Goal: Task Accomplishment & Management: Complete application form

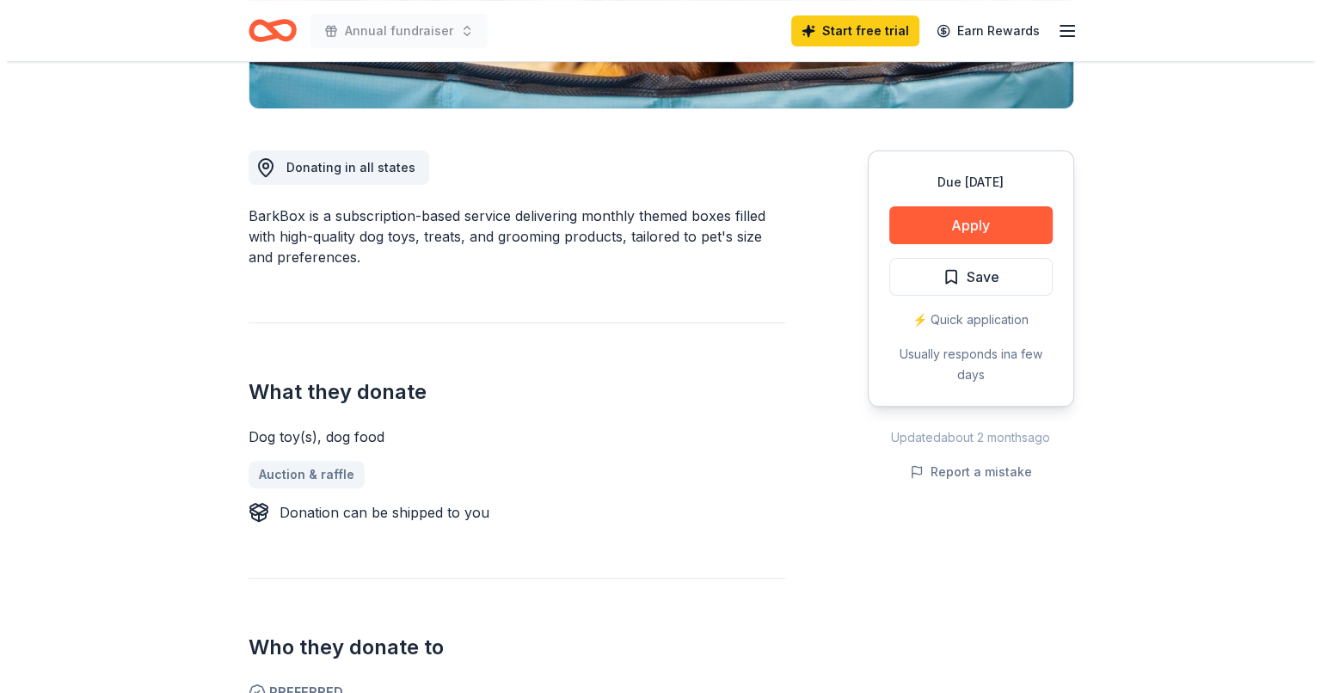
scroll to position [430, 0]
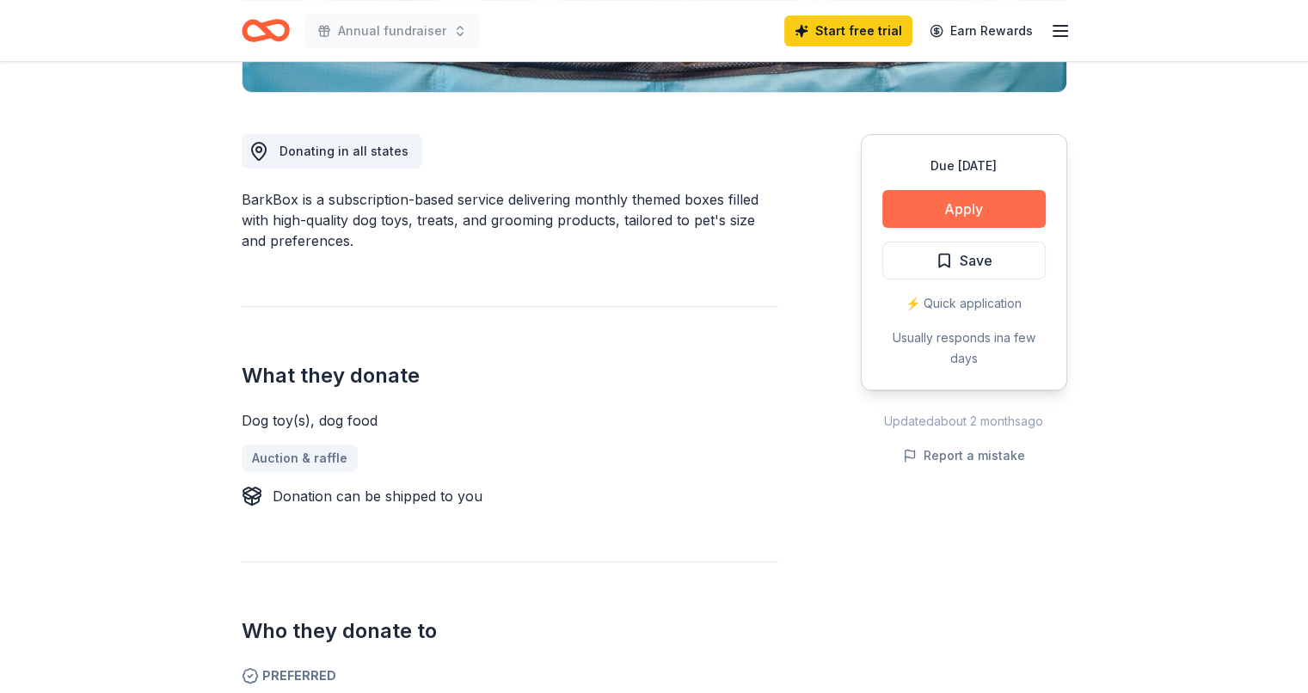
click at [989, 206] on button "Apply" at bounding box center [963, 209] width 163 height 38
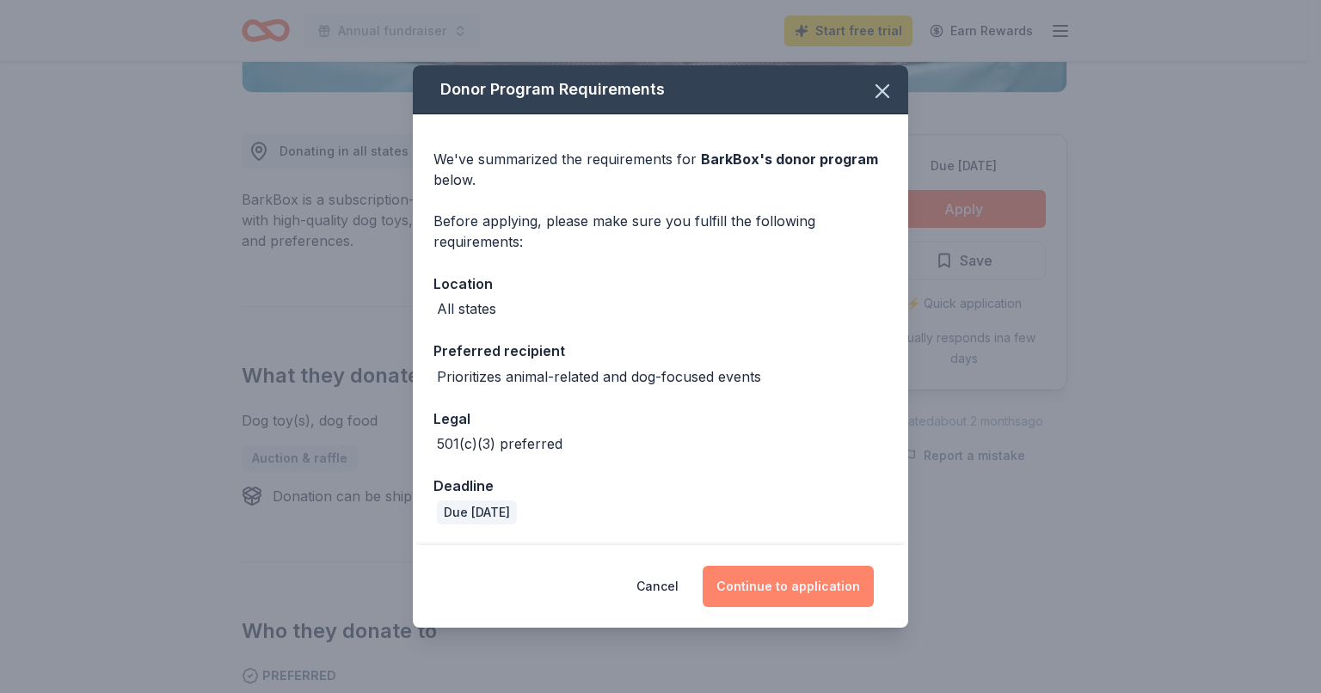
click at [818, 587] on button "Continue to application" at bounding box center [788, 586] width 171 height 41
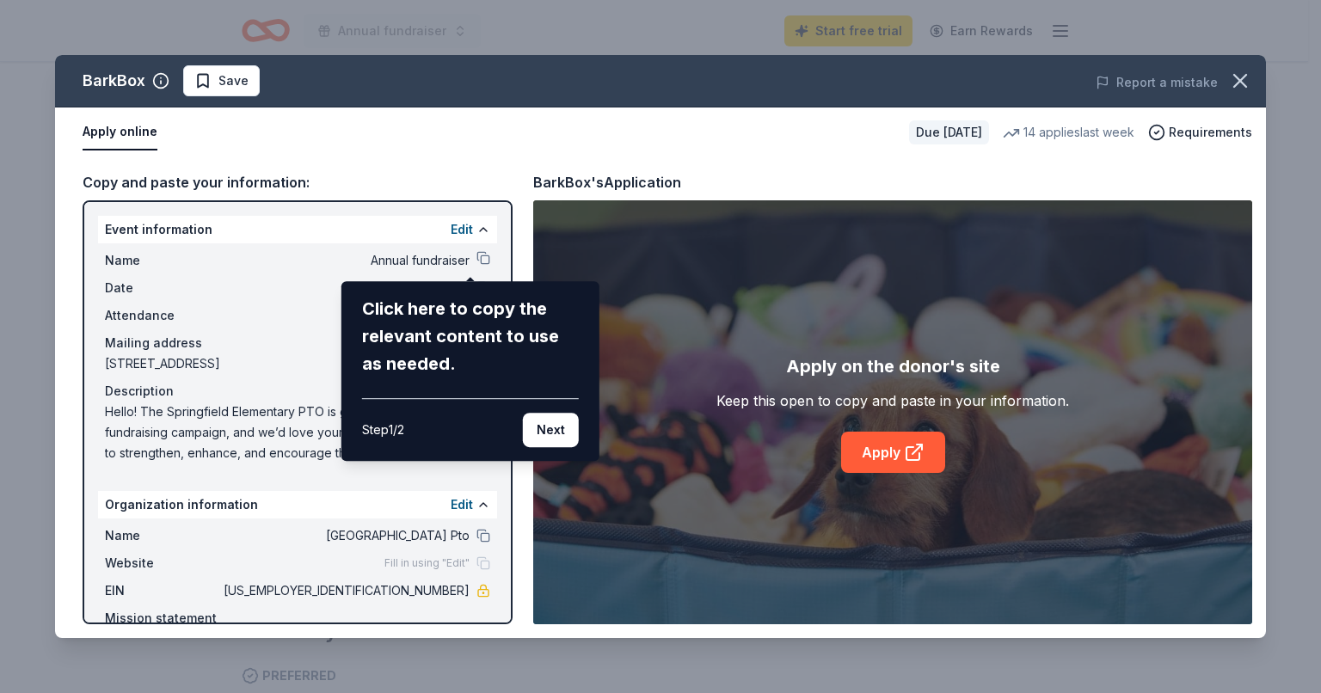
click at [895, 461] on div "BarkBox Save Report a mistake Apply online Due [DATE] 14 applies last week Requ…" at bounding box center [660, 346] width 1211 height 583
click at [545, 431] on button "Next" at bounding box center [551, 430] width 56 height 34
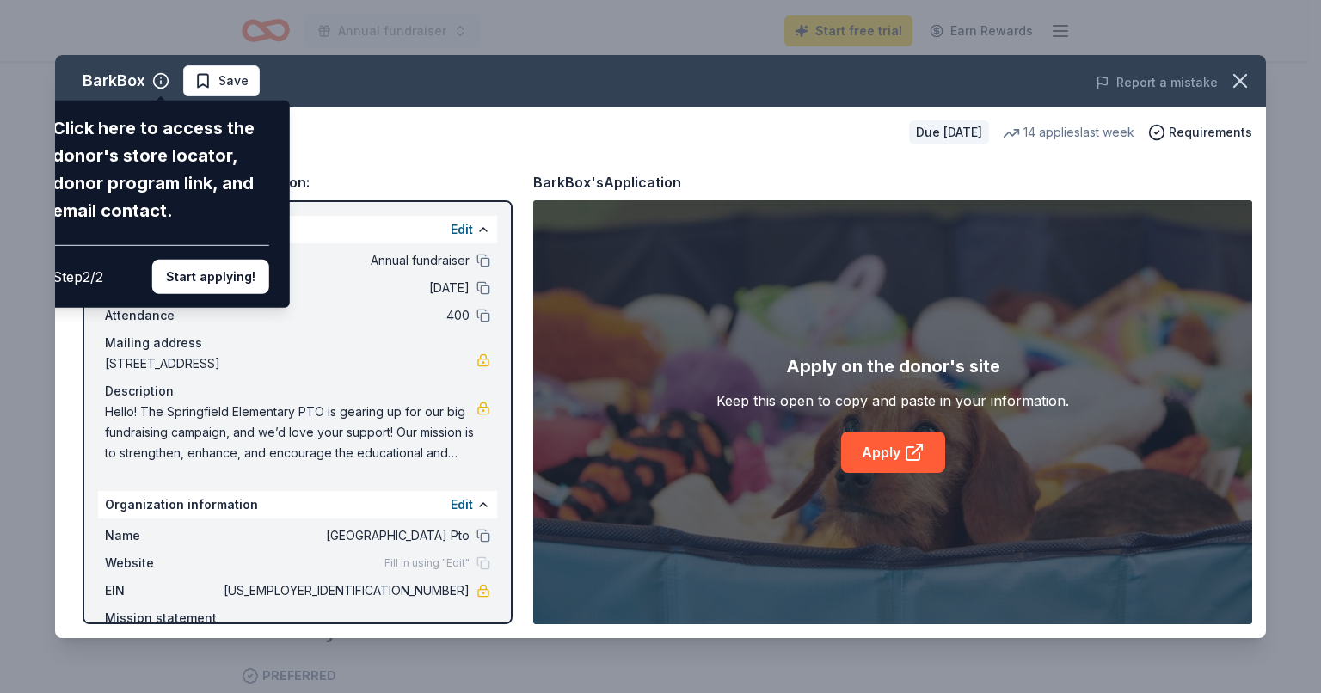
drag, startPoint x: 920, startPoint y: 458, endPoint x: 786, endPoint y: 382, distance: 154.5
click at [916, 455] on div "BarkBox Click here to access the donor's store locator, donor program link, and…" at bounding box center [660, 346] width 1211 height 583
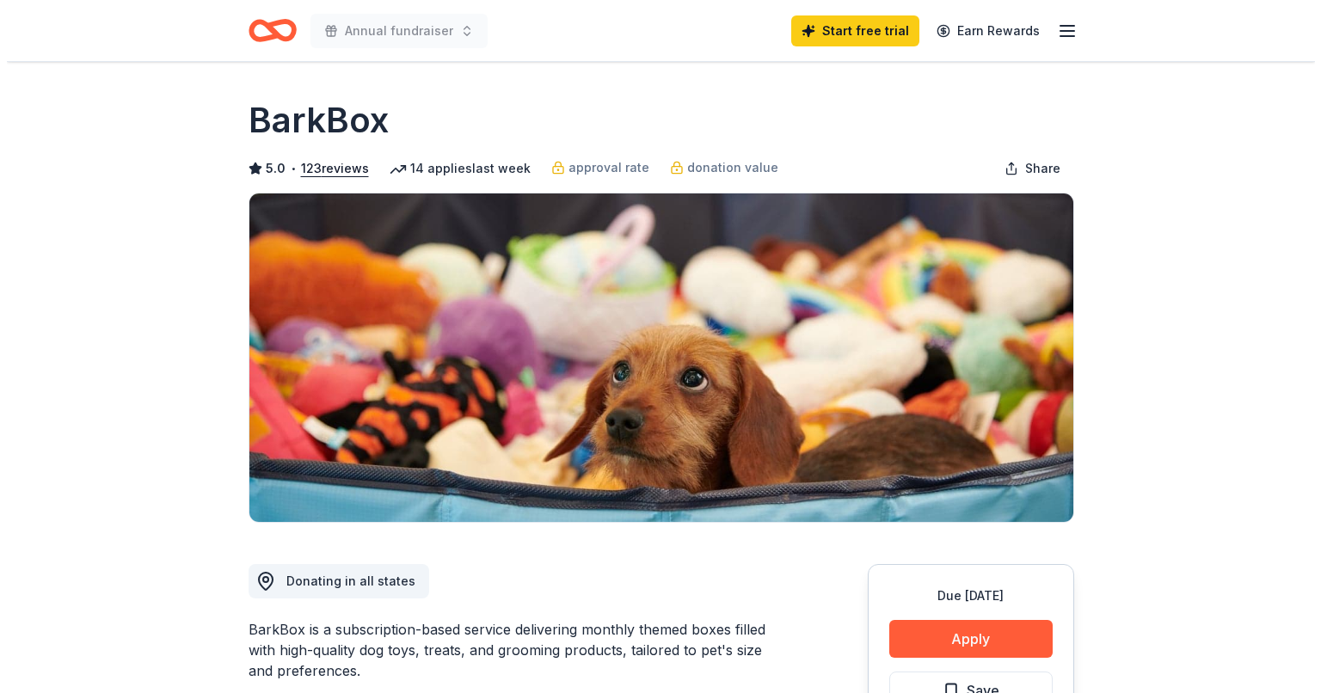
scroll to position [430, 0]
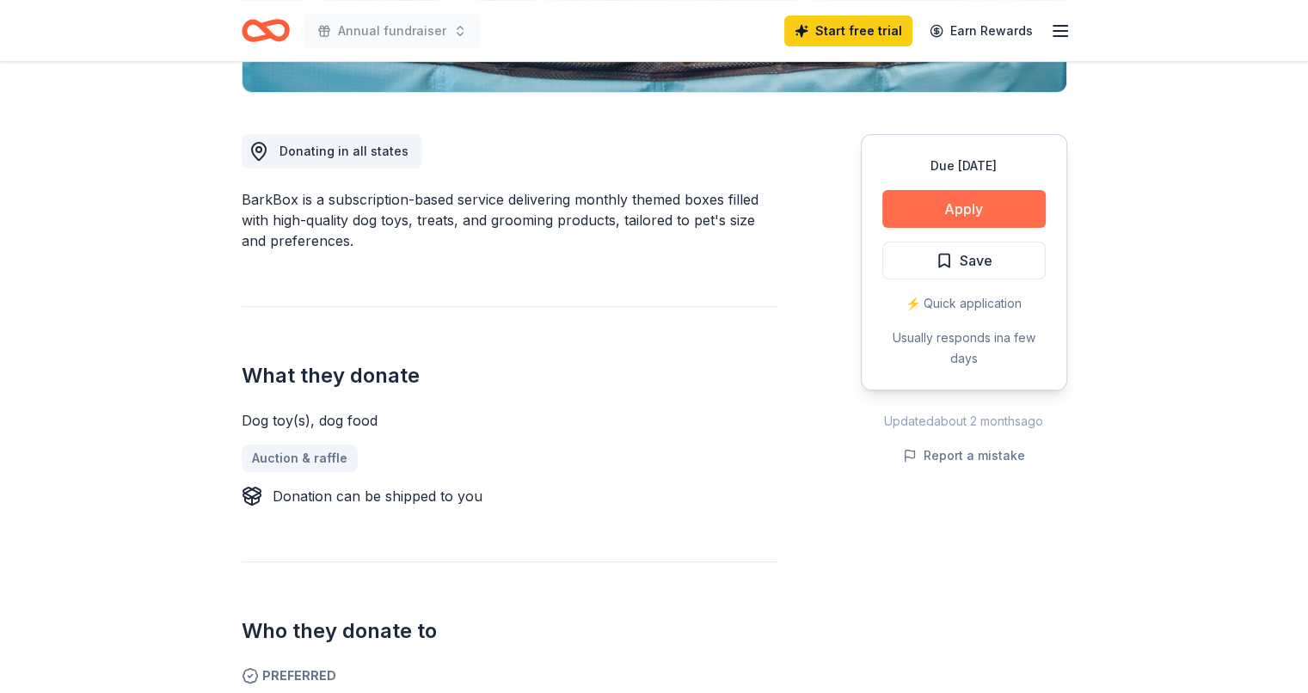
click at [914, 200] on button "Apply" at bounding box center [963, 209] width 163 height 38
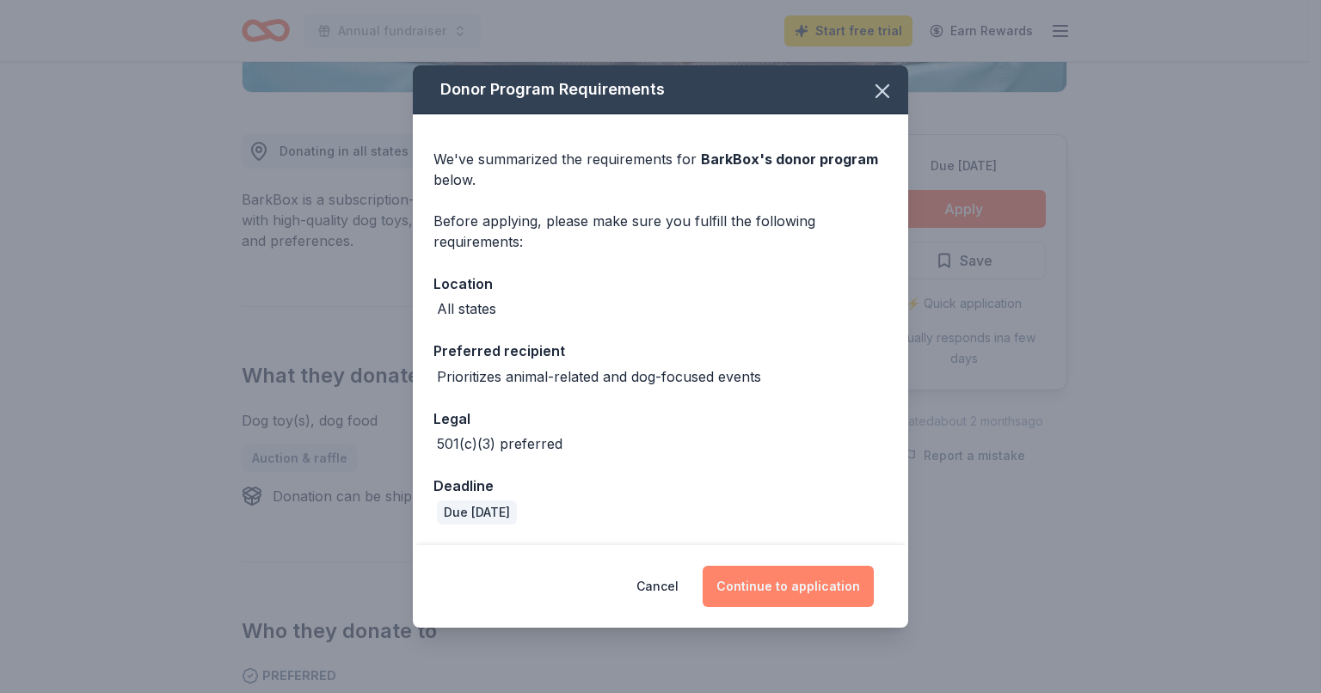
click at [778, 592] on button "Continue to application" at bounding box center [788, 586] width 171 height 41
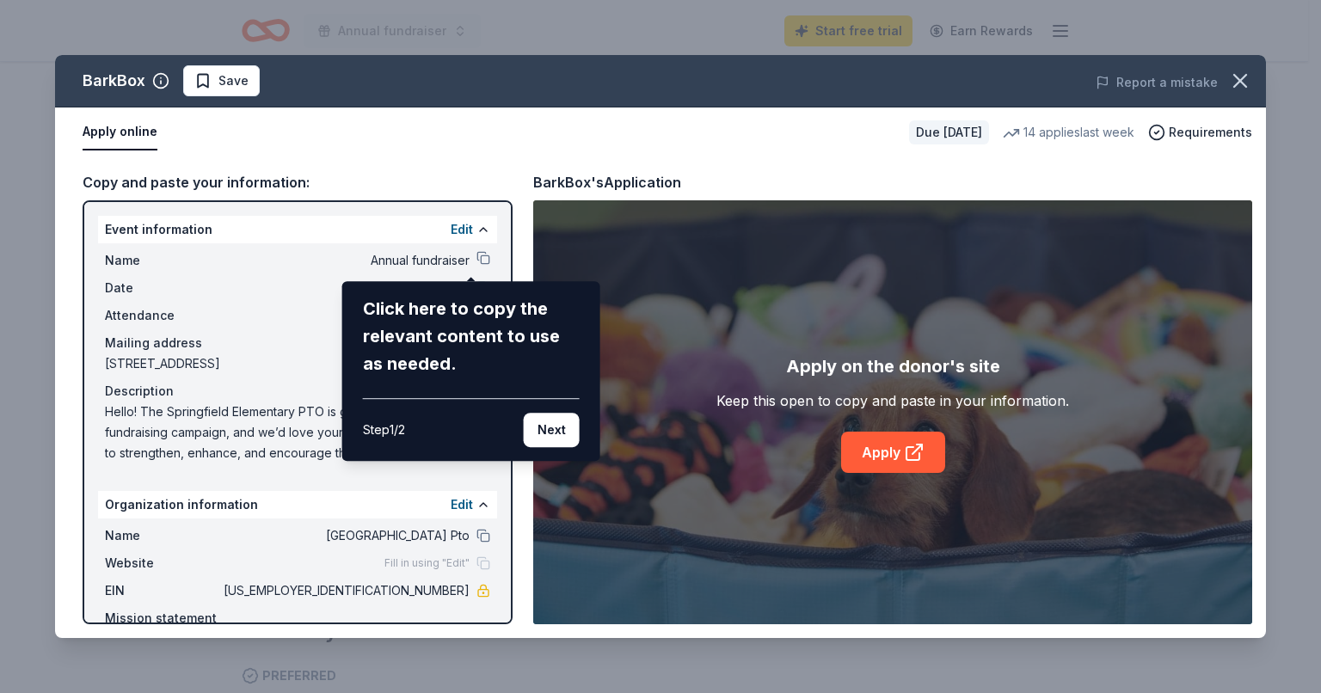
click at [446, 258] on div "BarkBox Save Report a mistake Apply online Due [DATE] 14 applies last week Requ…" at bounding box center [660, 346] width 1211 height 583
click at [542, 424] on button "Next" at bounding box center [552, 430] width 56 height 34
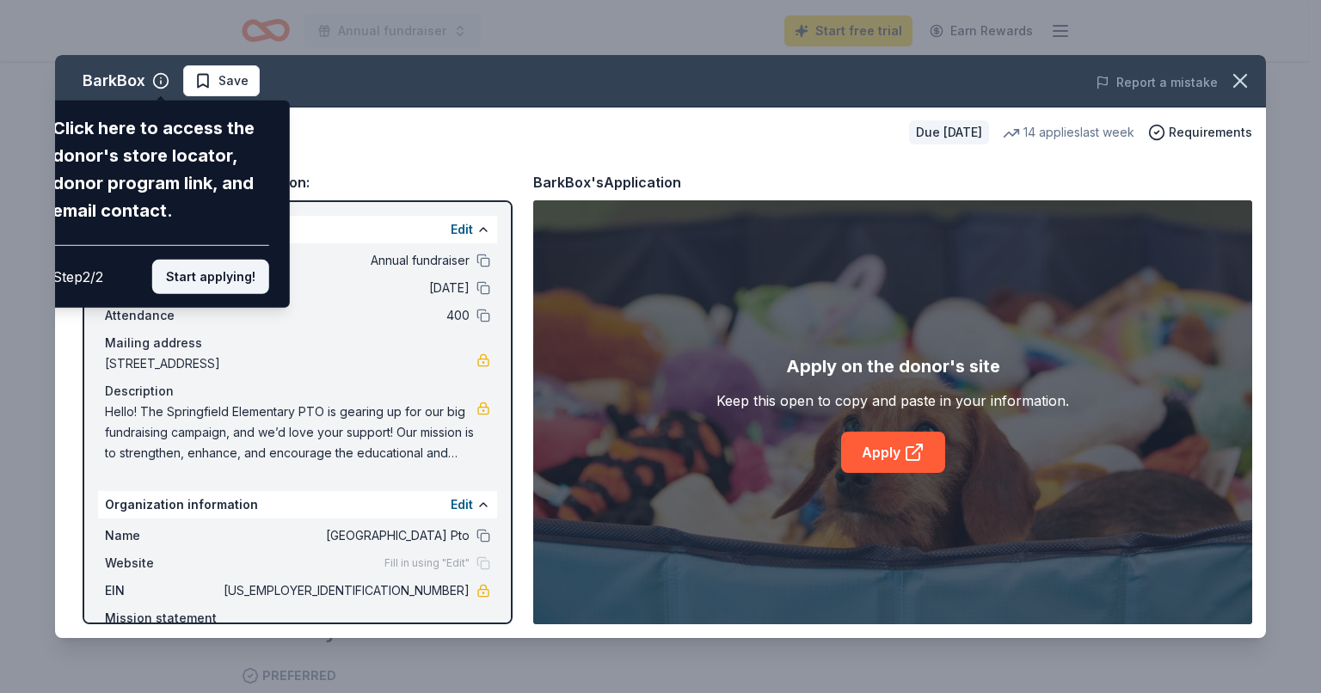
click at [212, 279] on button "Start applying!" at bounding box center [210, 277] width 117 height 34
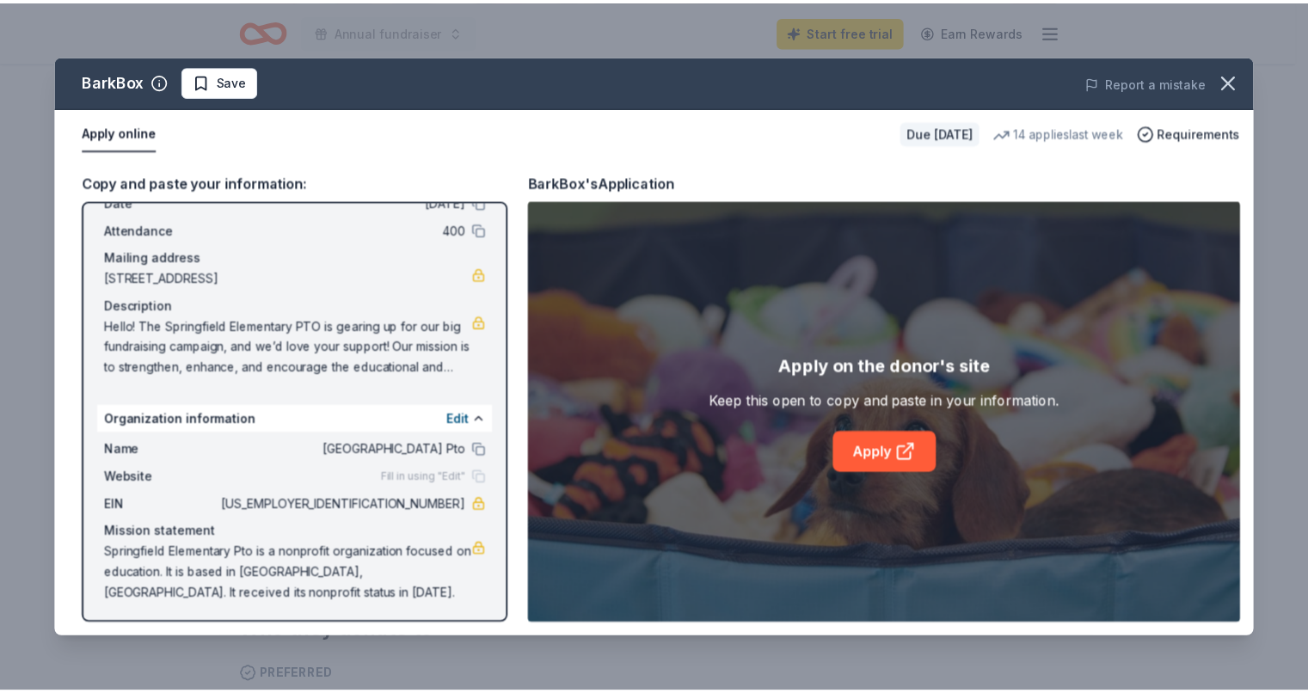
scroll to position [88, 0]
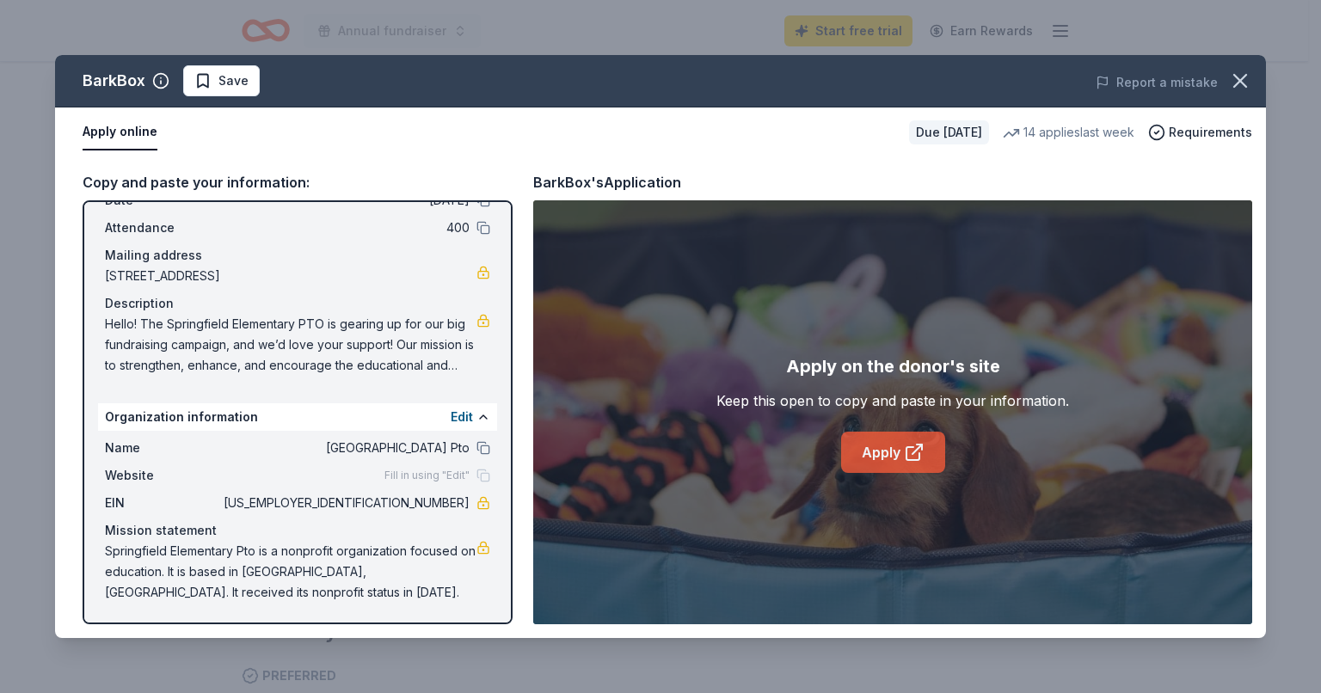
click at [884, 452] on link "Apply" at bounding box center [893, 452] width 104 height 41
click at [1242, 77] on icon "button" at bounding box center [1240, 81] width 24 height 24
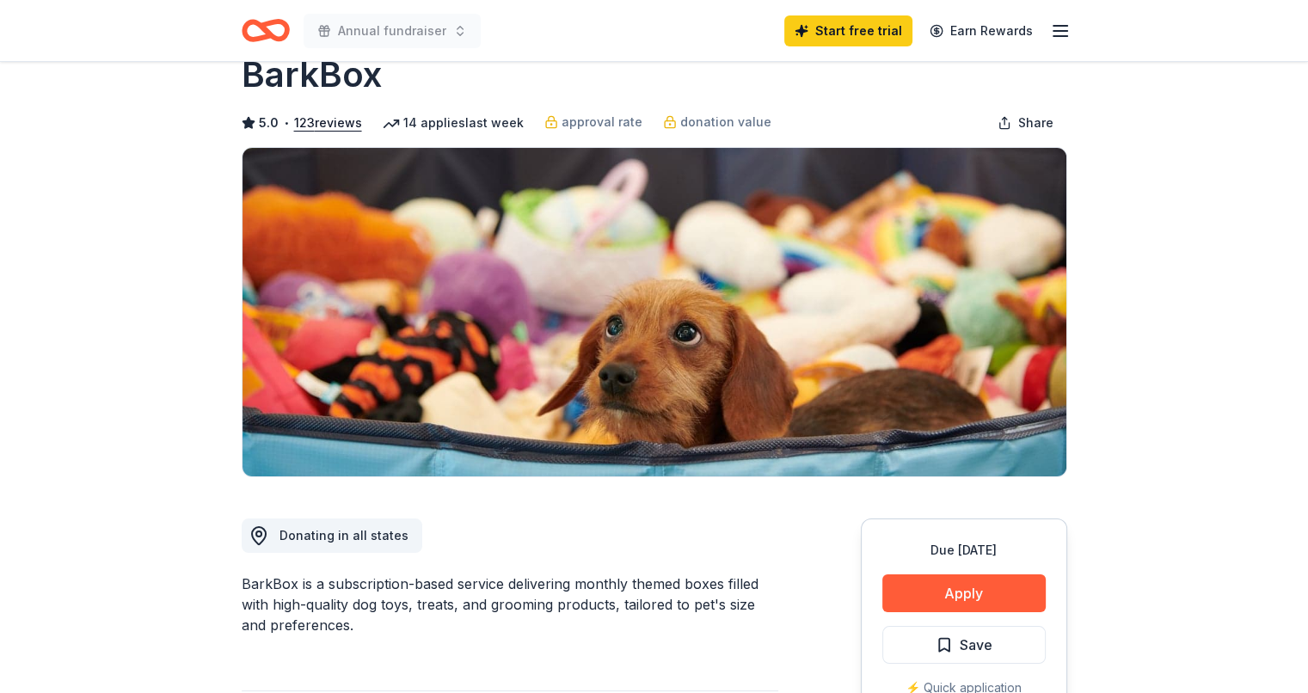
scroll to position [0, 0]
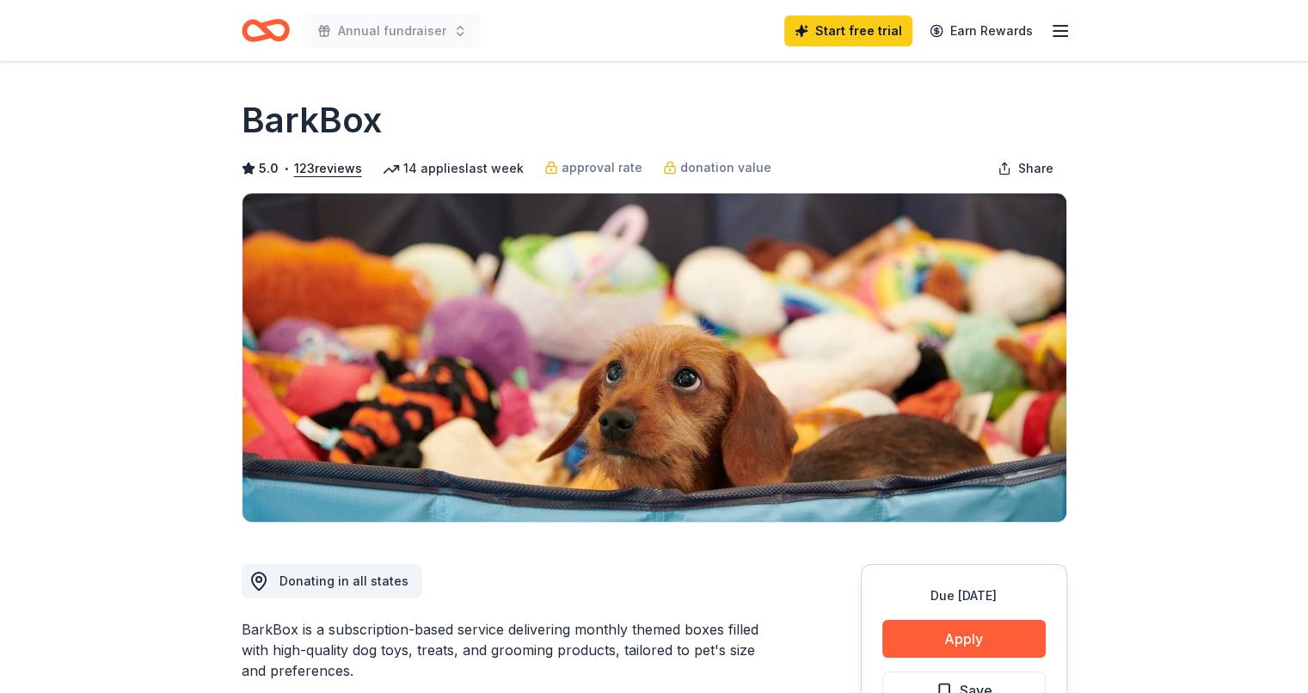
click at [1067, 28] on icon "button" at bounding box center [1060, 31] width 21 height 21
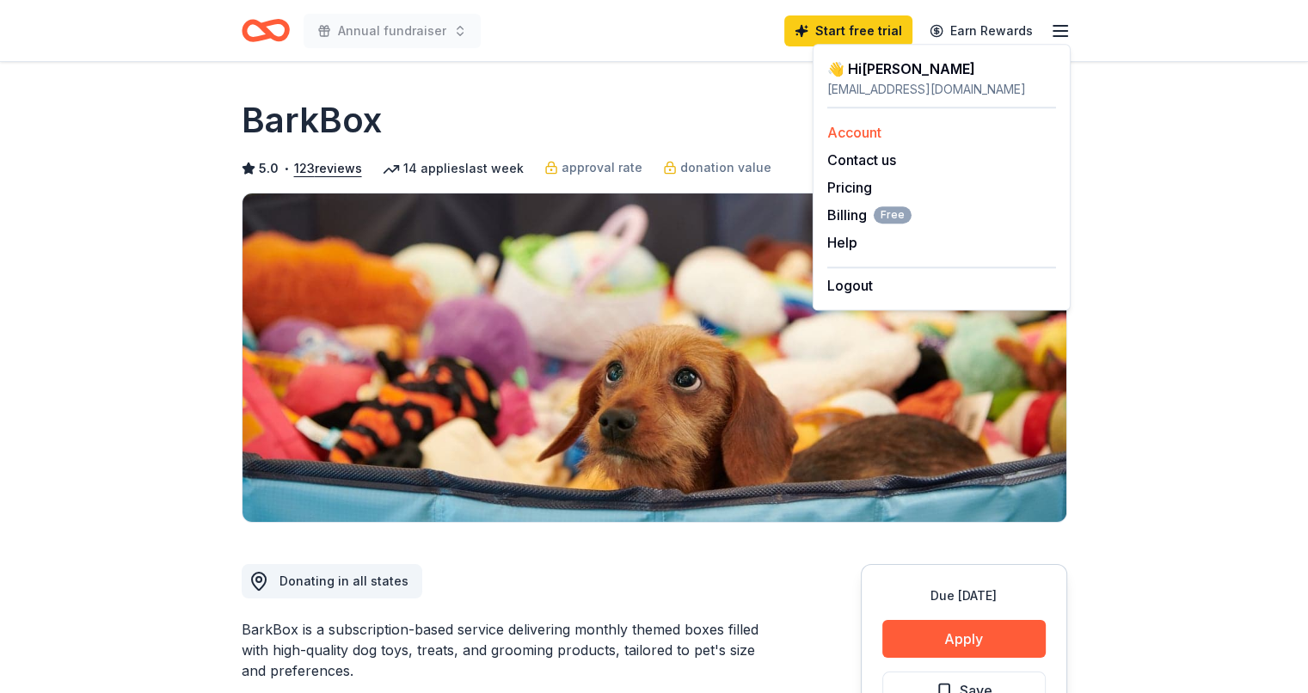
click at [857, 134] on link "Account" at bounding box center [854, 132] width 54 height 17
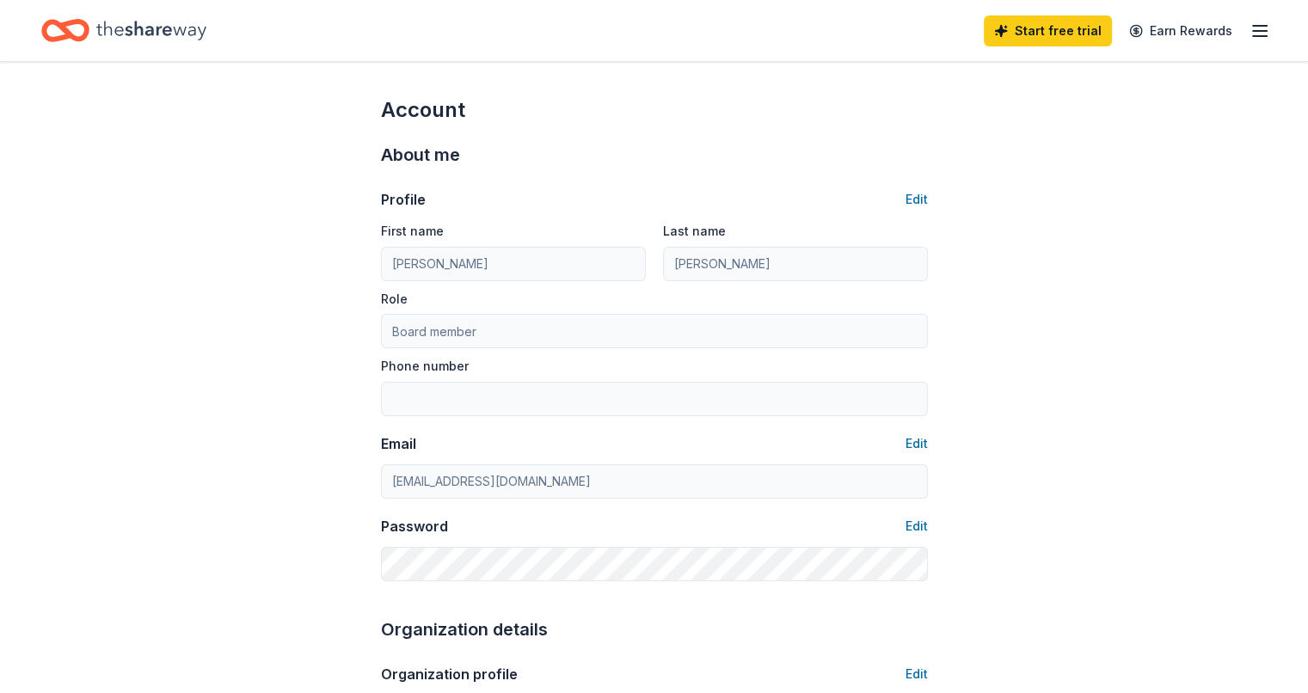
click at [190, 22] on icon "Home" at bounding box center [151, 30] width 110 height 35
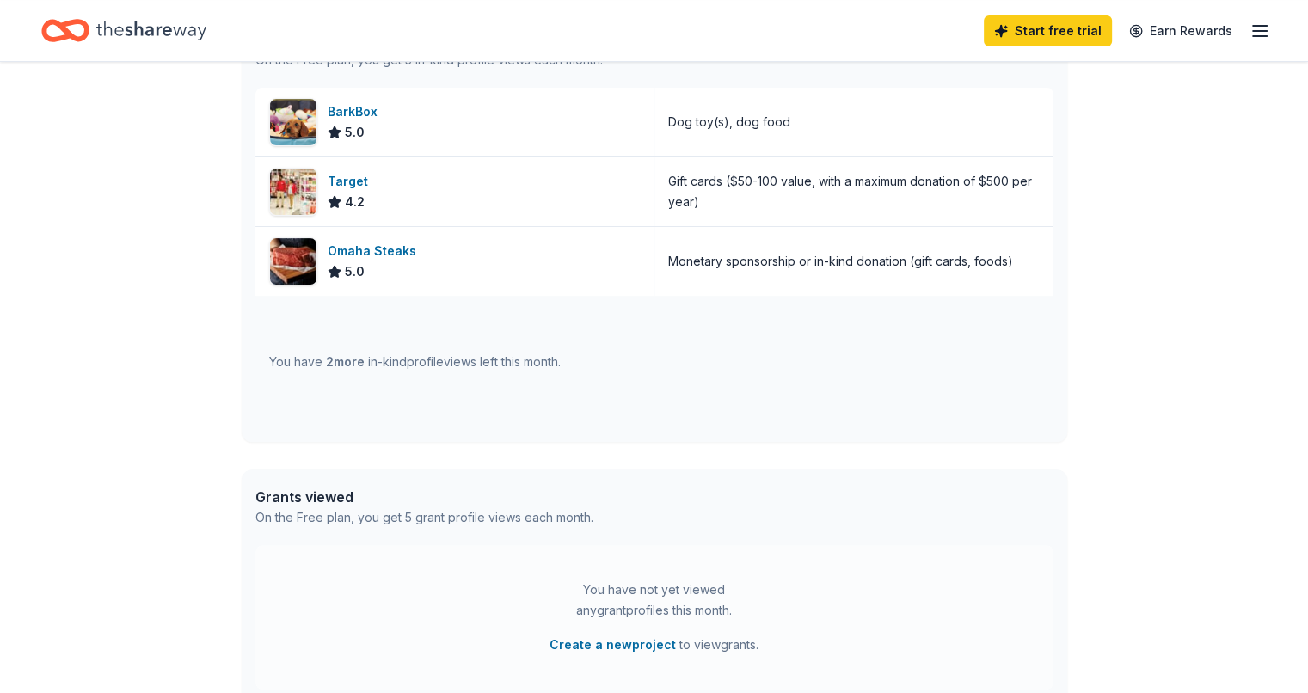
scroll to position [516, 0]
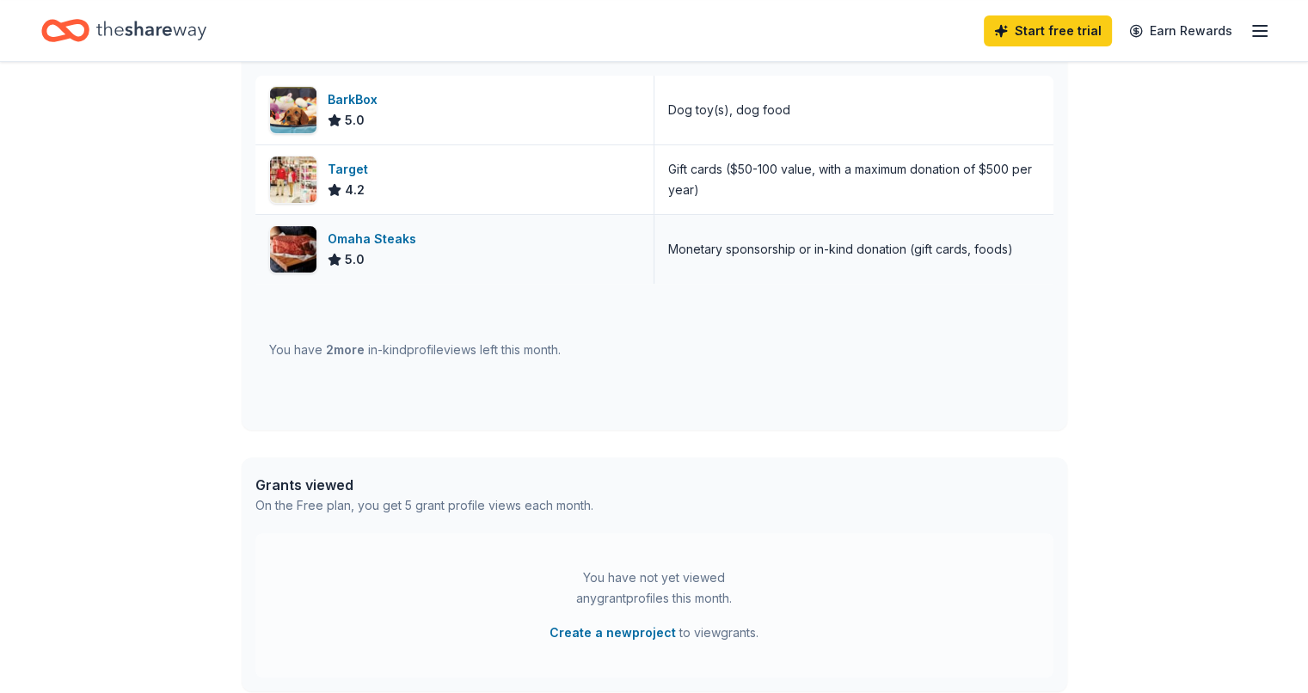
click at [323, 237] on div "Omaha Steaks 5.0" at bounding box center [454, 249] width 399 height 69
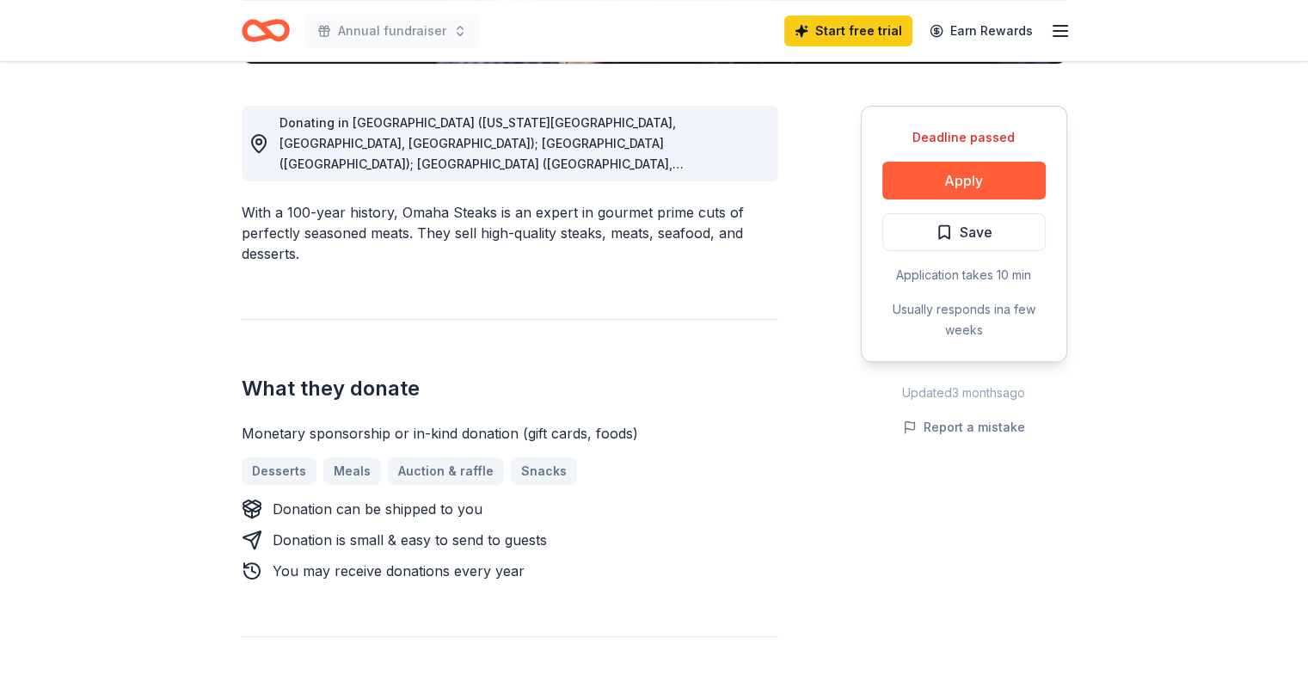
scroll to position [430, 0]
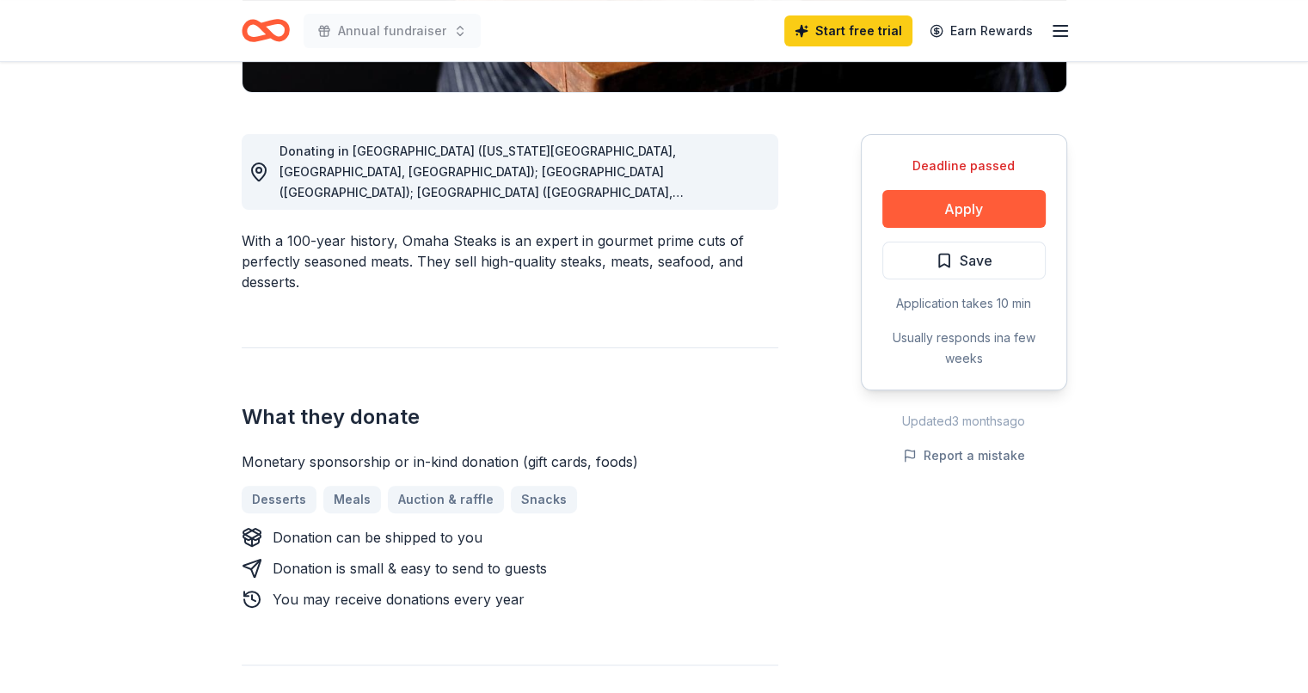
click at [624, 191] on span "Donating in CO (Colorado Springs, Denver, Westminster); CT (South Windsor); FL …" at bounding box center [482, 337] width 404 height 386
click at [389, 157] on span "Donating in CO (Colorado Springs, Denver, Westminster); CT (South Windsor); FL …" at bounding box center [482, 337] width 404 height 386
click at [268, 171] on div "Donating in CO (Colorado Springs, Denver, Westminster); CT (South Windsor); FL …" at bounding box center [507, 172] width 516 height 62
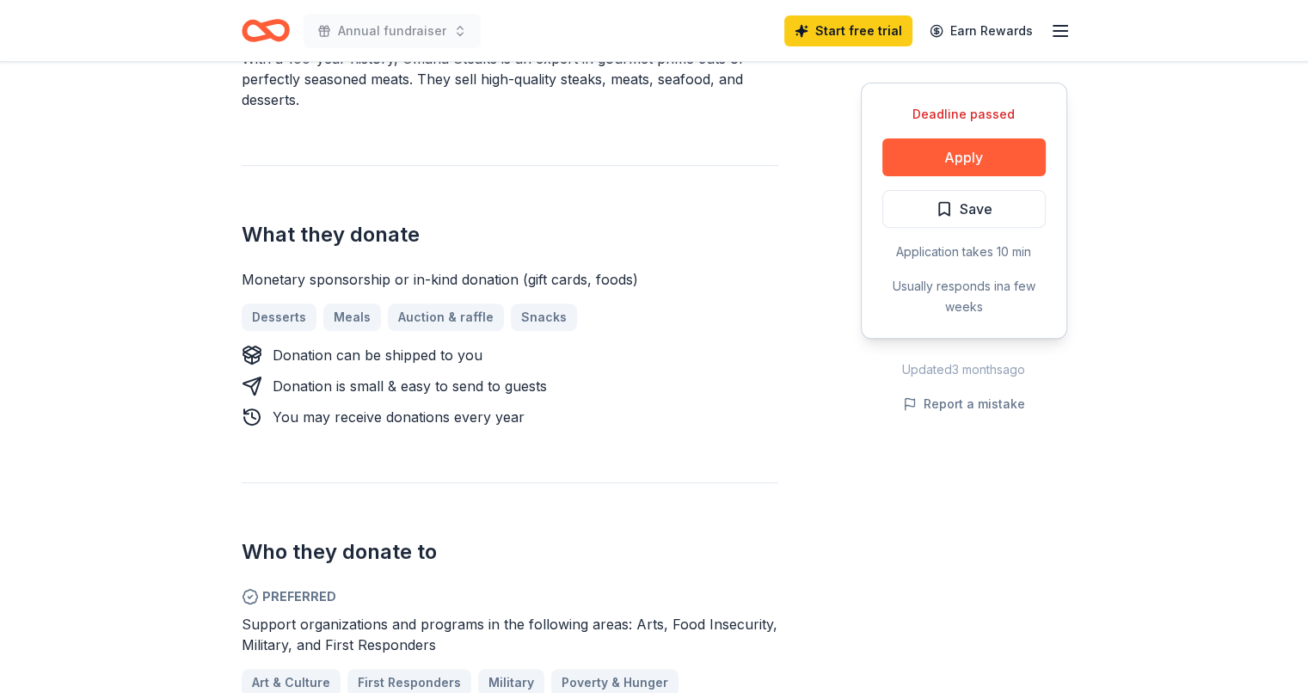
scroll to position [602, 0]
